Goal: Check status

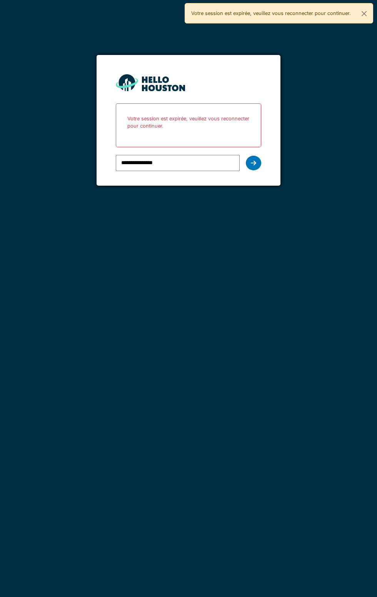
click at [253, 163] on icon at bounding box center [253, 163] width 5 height 6
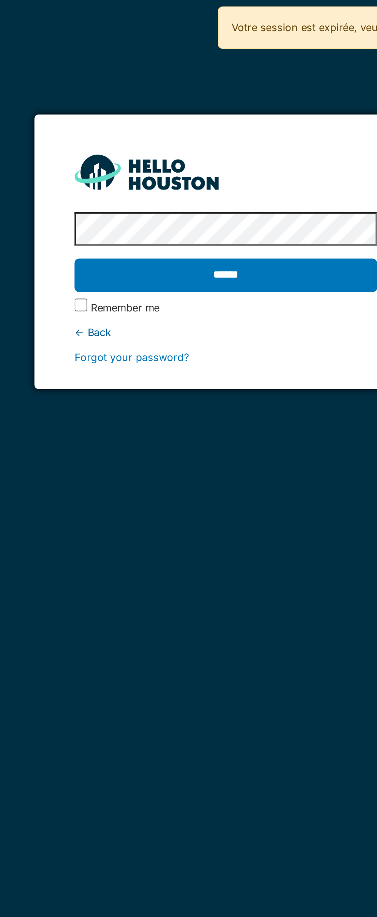
click at [195, 133] on input "******" at bounding box center [188, 132] width 145 height 16
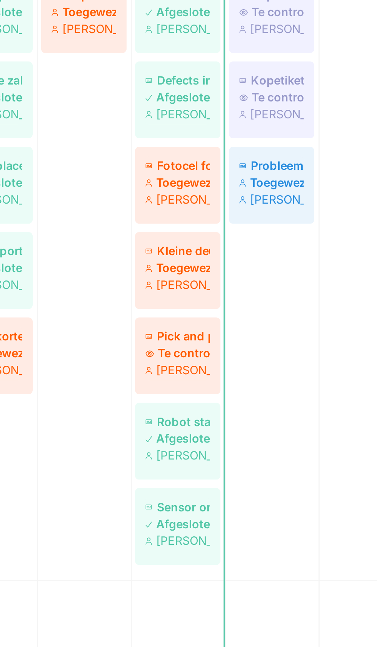
scroll to position [195, 0]
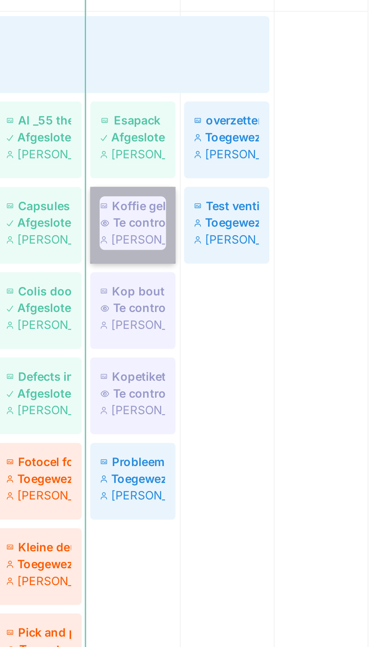
click at [286, 389] on link "Koffie geblokkeerd Te controleren Carl Bauwelinck" at bounding box center [287, 388] width 31 height 28
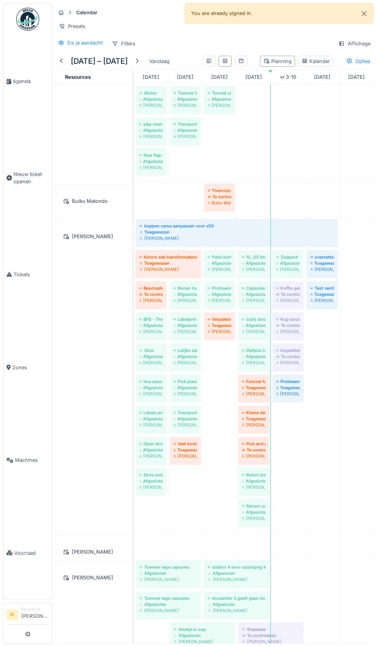
scroll to position [244, 0]
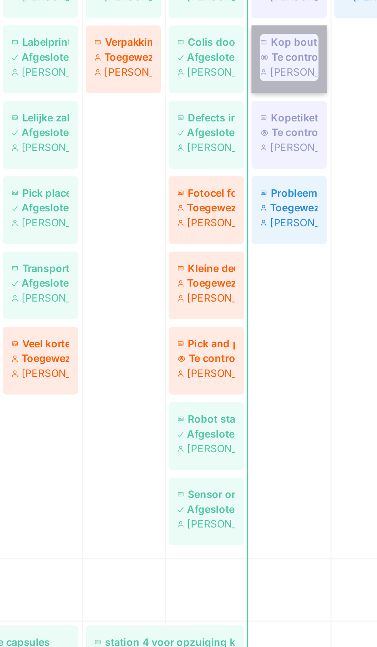
click at [285, 328] on link "Kop bout kapot van [PERSON_NAME] Te controleren [PERSON_NAME]" at bounding box center [287, 327] width 31 height 28
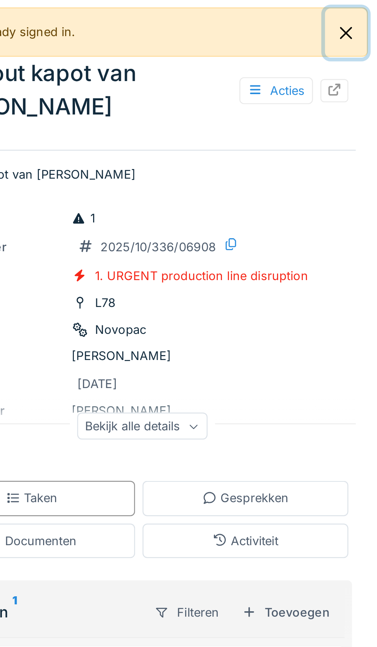
click at [365, 15] on button "Close" at bounding box center [363, 13] width 17 height 20
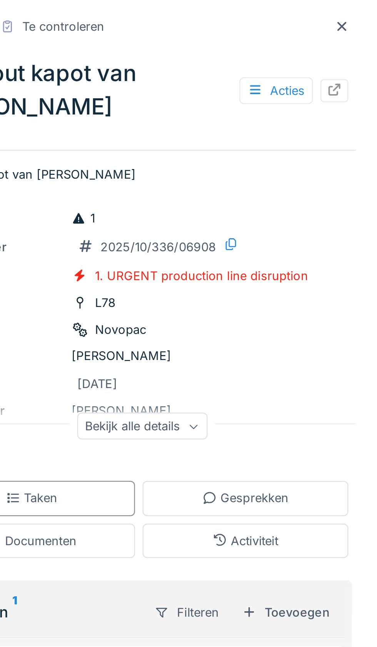
click at [364, 13] on div at bounding box center [362, 10] width 6 height 7
